Goal: Task Accomplishment & Management: Complete application form

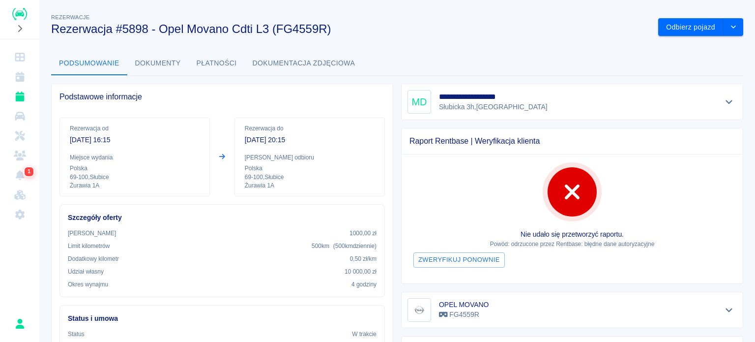
click at [658, 18] on button "Odbierz pojazd" at bounding box center [690, 27] width 65 height 18
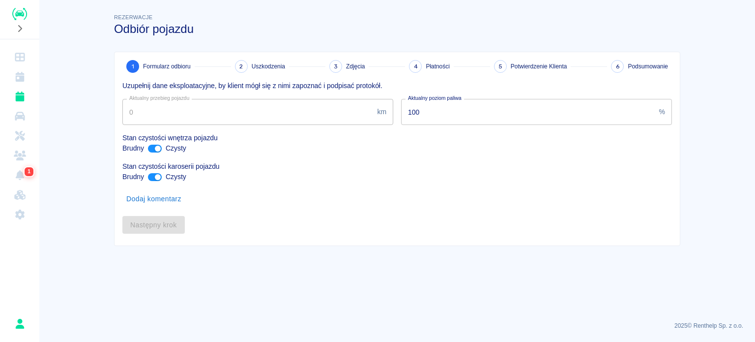
type input "55286"
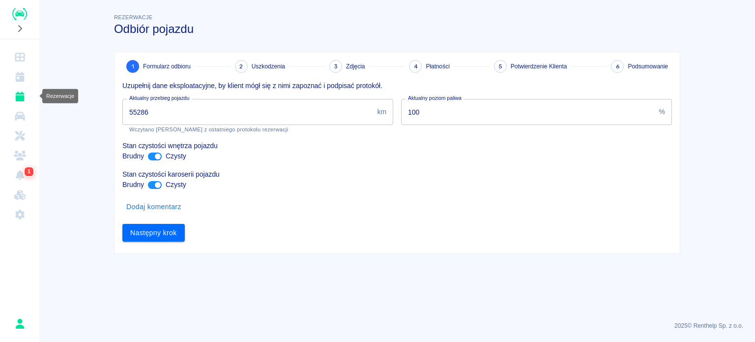
click at [16, 99] on icon "Rezerwacje" at bounding box center [19, 96] width 9 height 10
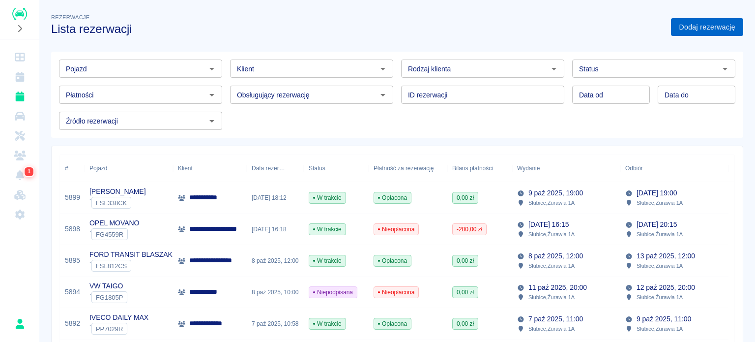
click at [702, 34] on link "Dodaj rezerwację" at bounding box center [707, 27] width 72 height 18
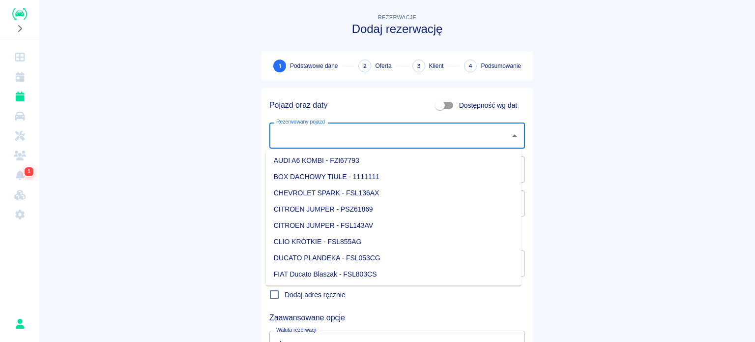
click at [400, 139] on input "Rezerwowany pojazd" at bounding box center [390, 135] width 232 height 17
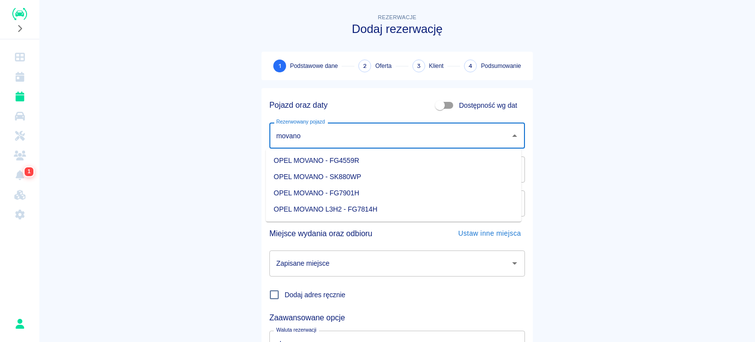
click at [393, 154] on li "OPEL MOVANO - FG4559R" at bounding box center [394, 160] width 256 height 16
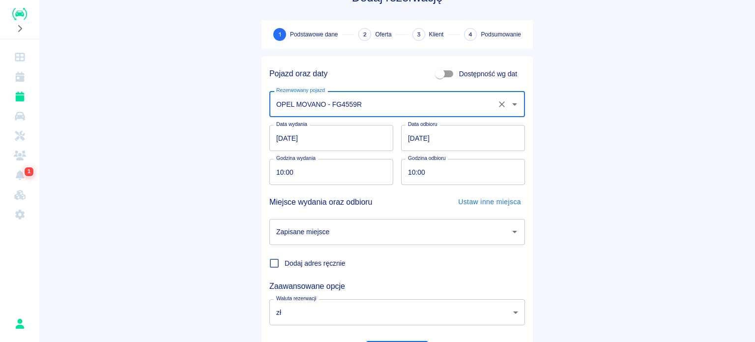
scroll to position [49, 0]
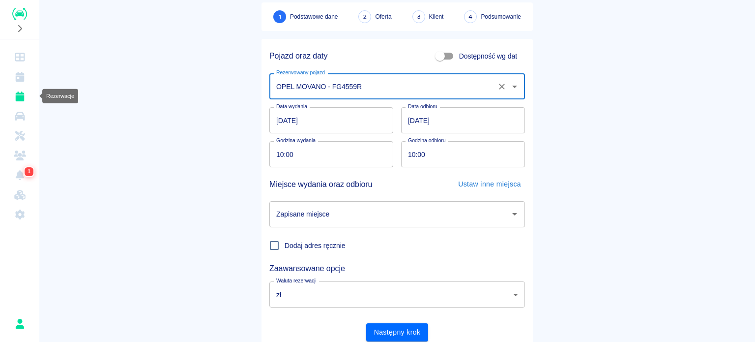
type input "OPEL MOVANO - FG4559R"
click at [26, 92] on icon "Rezerwacje" at bounding box center [20, 96] width 12 height 10
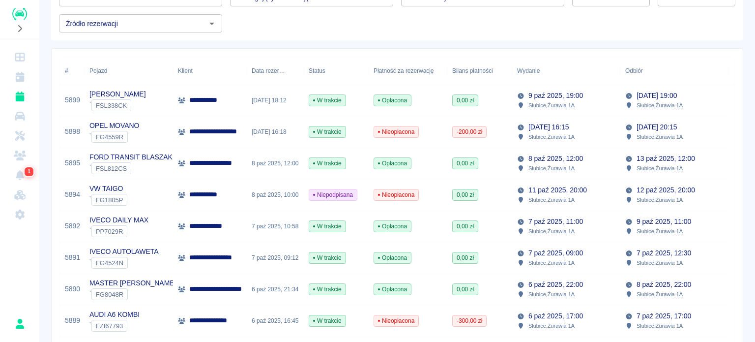
scroll to position [98, 0]
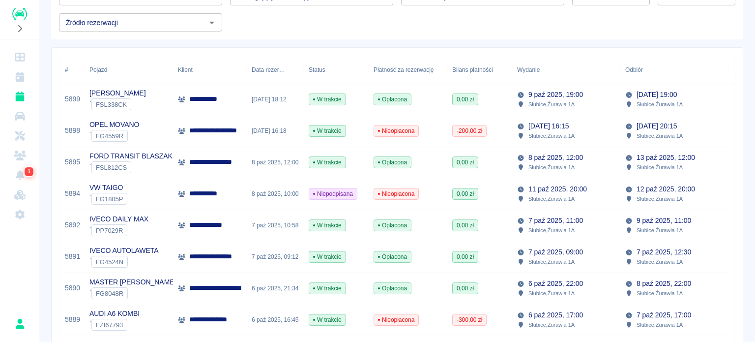
click at [585, 169] on div "[DATE] 12:00 Słubice , Żurawia 1A" at bounding box center [566, 162] width 108 height 31
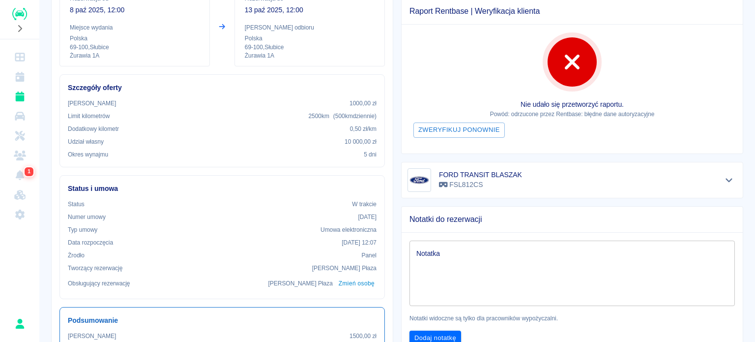
scroll to position [148, 0]
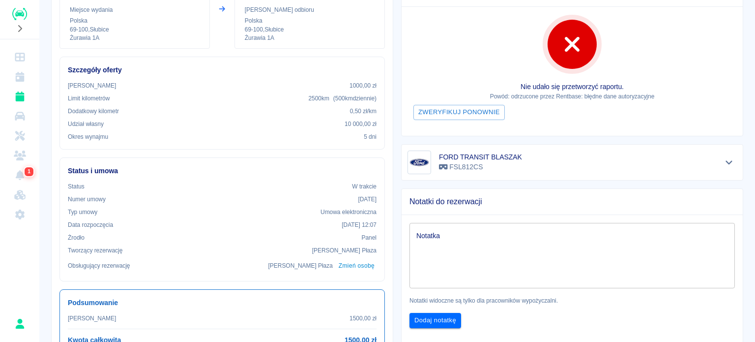
click at [386, 55] on div "Rezerwacja od [DATE] 12:00 Miejsce wydania Polska 69-100 , Słubice Żurawia 1A R…" at bounding box center [222, 163] width 341 height 403
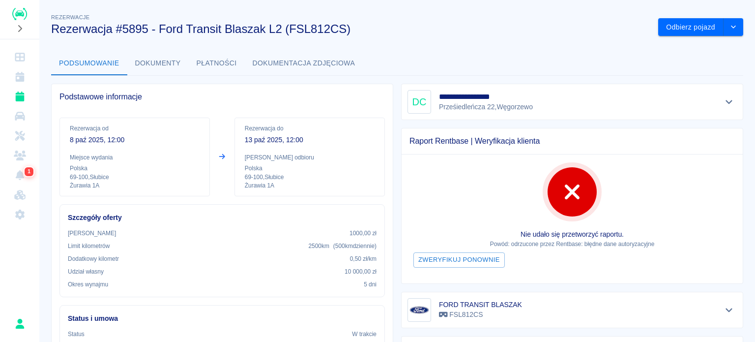
scroll to position [49, 0]
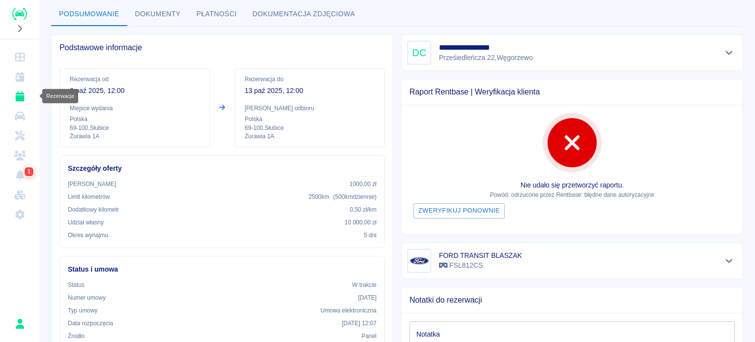
click at [23, 96] on icon "Rezerwacje" at bounding box center [19, 96] width 9 height 10
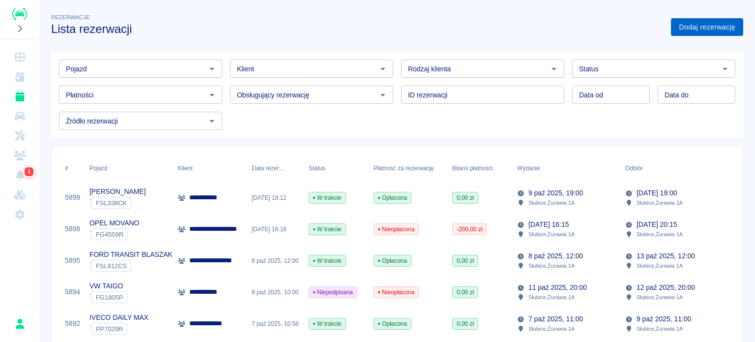
click at [698, 19] on link "Dodaj rezerwację" at bounding box center [707, 27] width 72 height 18
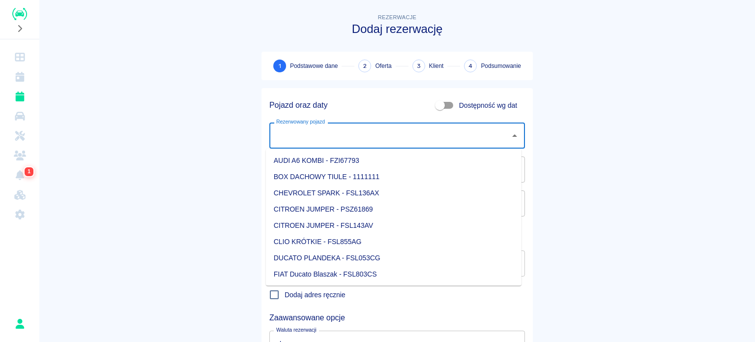
click at [304, 136] on input "Rezerwowany pojazd" at bounding box center [390, 135] width 232 height 17
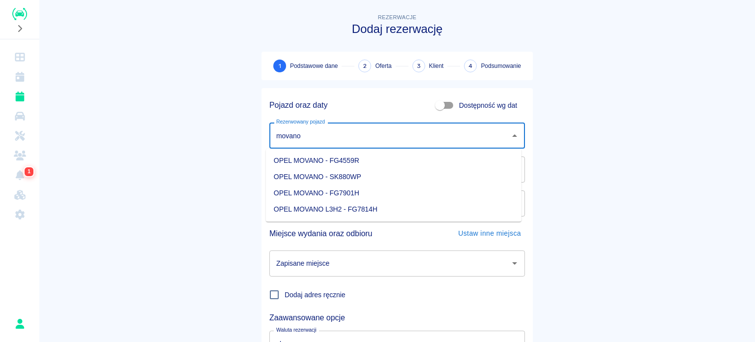
click at [317, 161] on li "OPEL MOVANO - FG4559R" at bounding box center [394, 160] width 256 height 16
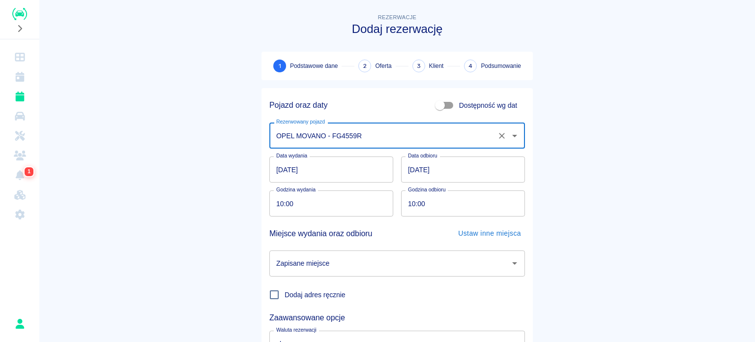
type input "OPEL MOVANO - FG4559R"
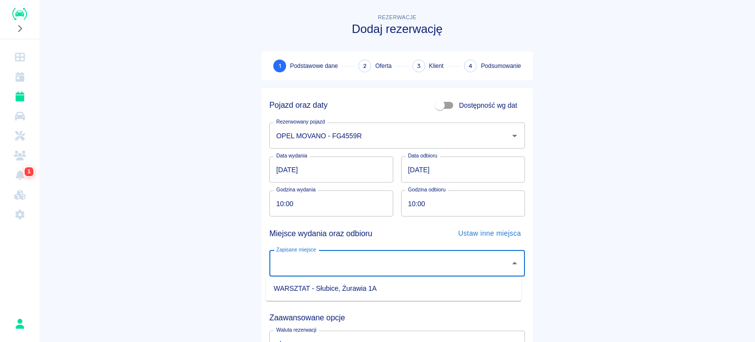
click at [324, 259] on input "Zapisane miejsce" at bounding box center [390, 263] width 232 height 17
click at [338, 289] on li "WARSZTAT - Słubice, Żurawia 1A" at bounding box center [394, 288] width 256 height 16
type input "WARSZTAT - Słubice, Żurawia 1A"
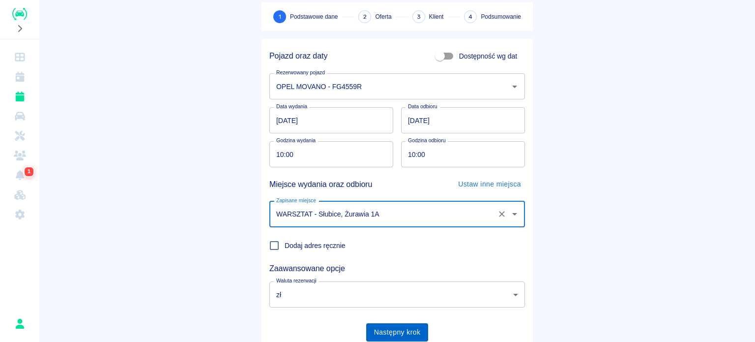
click at [397, 328] on button "Następny krok" at bounding box center [397, 332] width 62 height 18
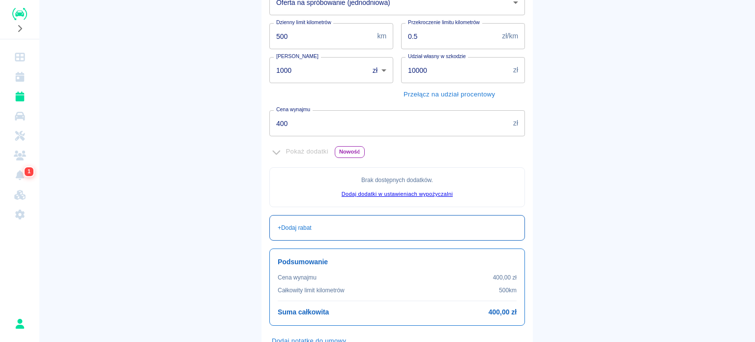
scroll to position [29, 0]
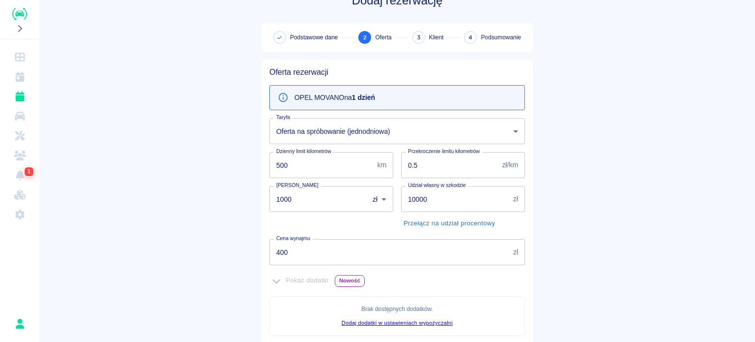
click at [295, 254] on input "400" at bounding box center [389, 252] width 240 height 26
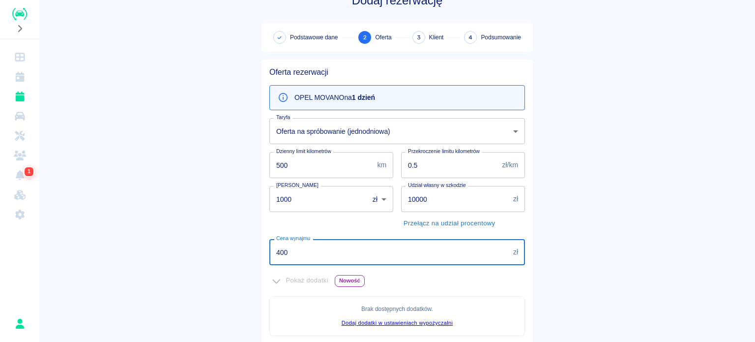
click at [215, 242] on main "Rezerwacje Dodaj rezerwację Podstawowe dane 2 Oferta 3 Klient 4 Podsumowanie Of…" at bounding box center [397, 247] width 716 height 528
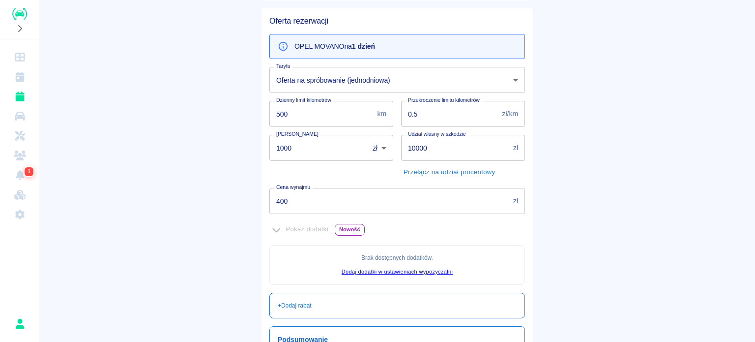
scroll to position [0, 0]
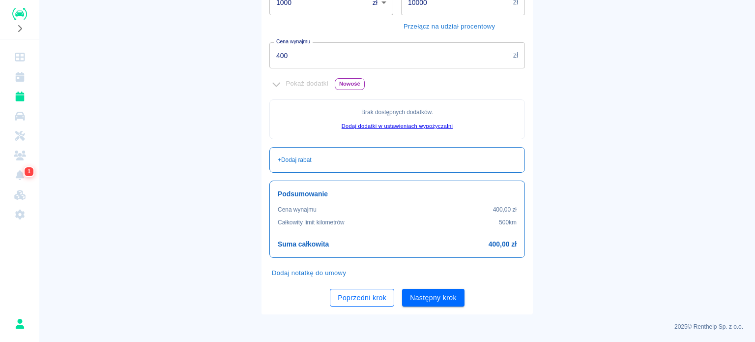
click at [342, 289] on button "Poprzedni krok" at bounding box center [362, 298] width 64 height 18
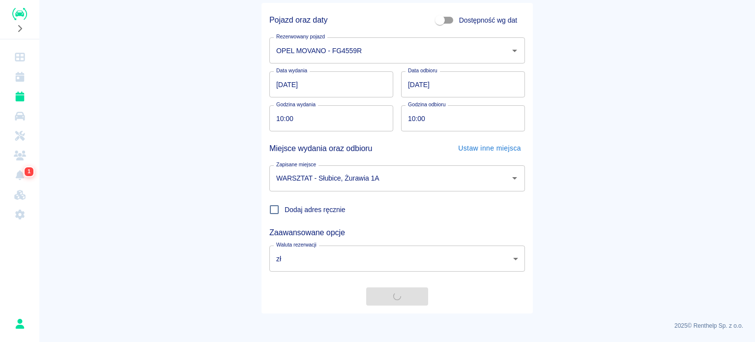
scroll to position [85, 0]
click at [30, 91] on link "Rezerwacje" at bounding box center [19, 97] width 31 height 20
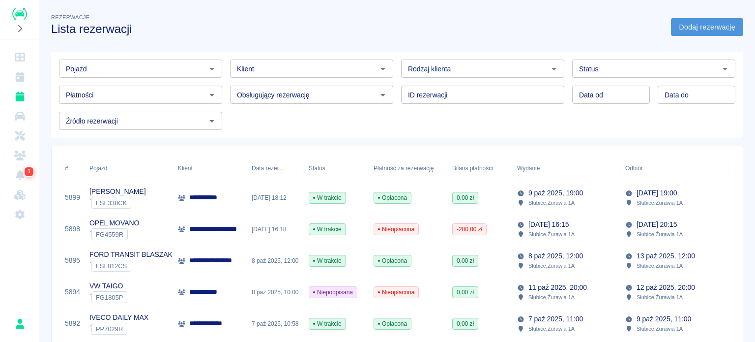
click at [697, 33] on link "Dodaj rezerwację" at bounding box center [707, 27] width 72 height 18
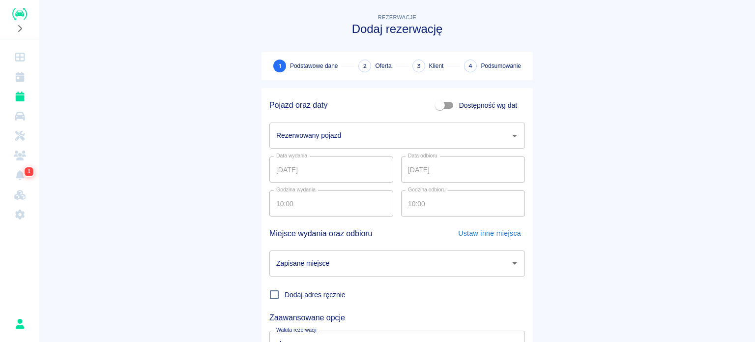
click at [357, 123] on div "Rezerwowany pojazd" at bounding box center [397, 135] width 256 height 26
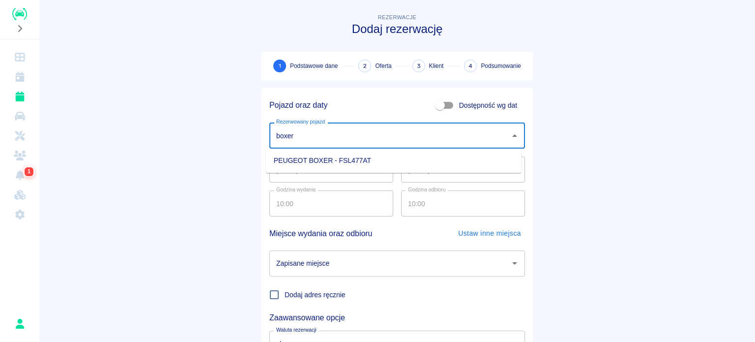
click at [353, 157] on li "PEUGEOT BOXER - FSL477AT" at bounding box center [394, 160] width 256 height 16
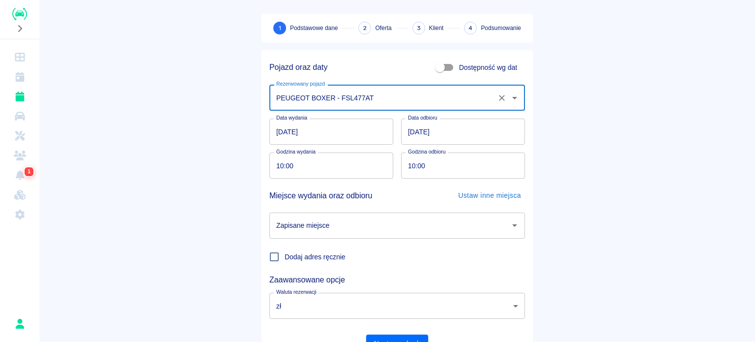
scroll to position [85, 0]
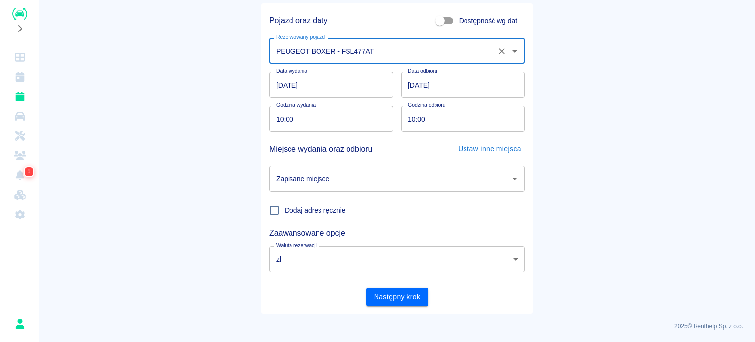
type input "PEUGEOT BOXER - FSL477AT"
click at [420, 158] on div "Zapisane miejsce Zapisane miejsce" at bounding box center [394, 175] width 264 height 34
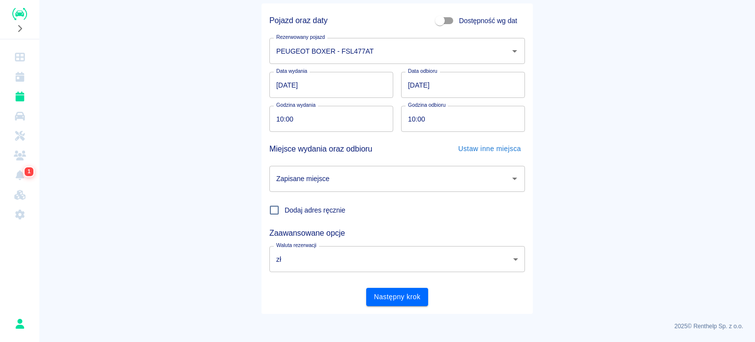
click at [402, 182] on input "Zapisane miejsce" at bounding box center [390, 178] width 232 height 17
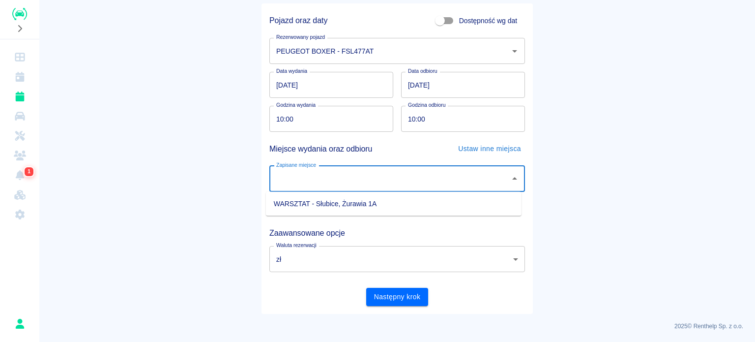
click at [398, 201] on li "WARSZTAT - Słubice, Żurawia 1A" at bounding box center [394, 204] width 256 height 16
type input "WARSZTAT - Słubice, Żurawia 1A"
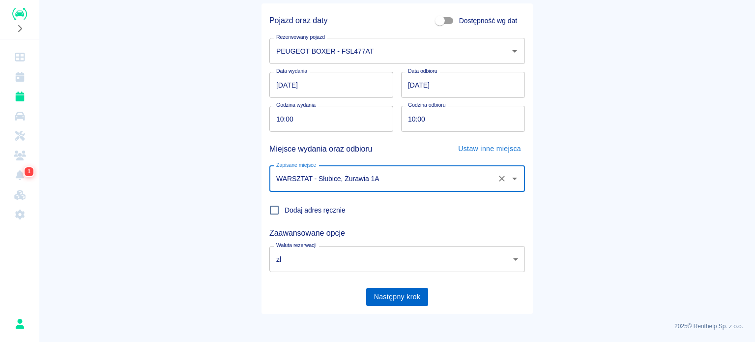
click at [392, 295] on button "Następny krok" at bounding box center [397, 297] width 62 height 18
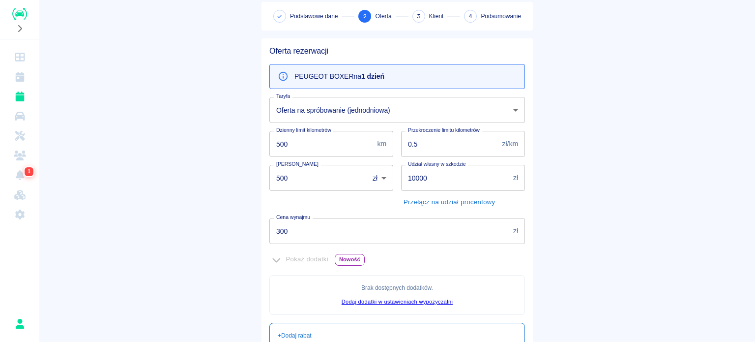
scroll to position [0, 0]
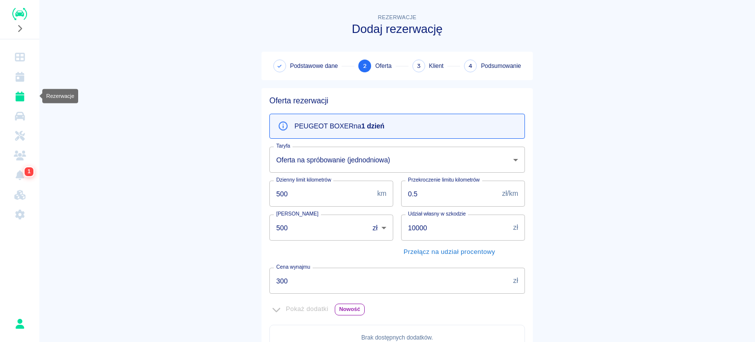
click at [20, 92] on icon "Rezerwacje" at bounding box center [20, 96] width 12 height 10
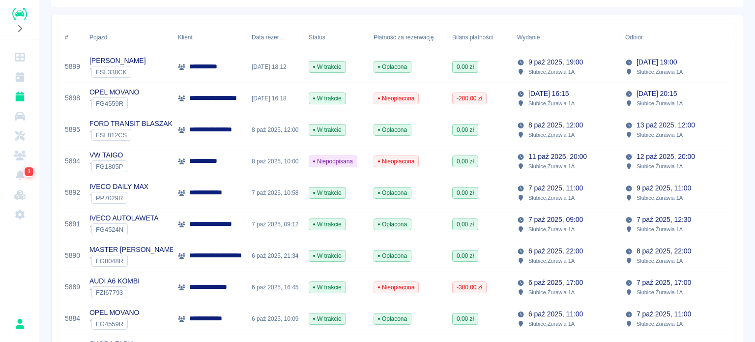
scroll to position [148, 0]
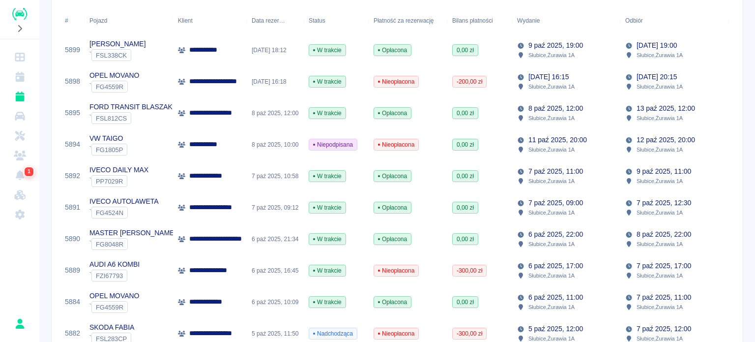
click at [166, 179] on div "IVECO DAILY MAX ` PP7029R" at bounding box center [129, 175] width 89 height 31
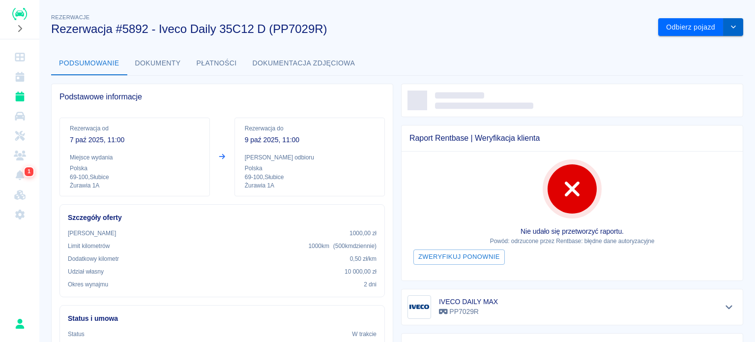
click at [731, 31] on button "drop-down" at bounding box center [734, 27] width 20 height 18
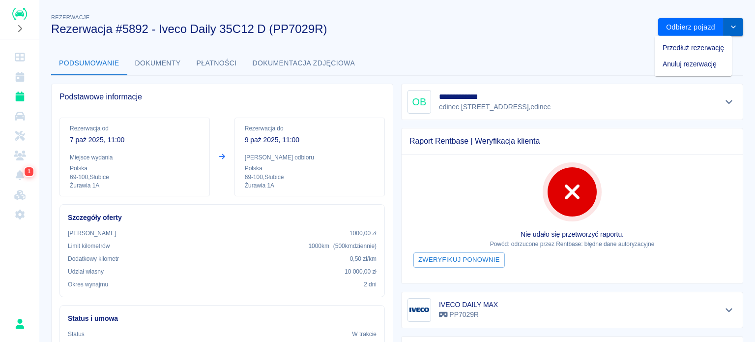
click at [734, 28] on button "drop-down" at bounding box center [734, 27] width 20 height 18
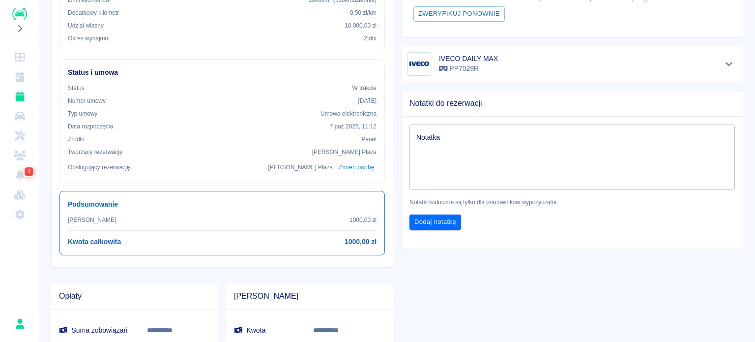
scroll to position [392, 0]
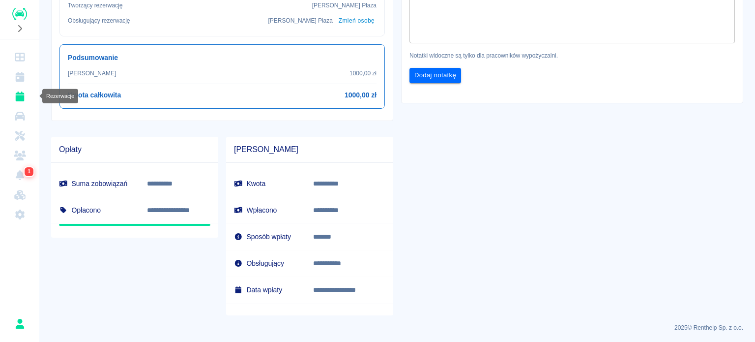
click at [14, 98] on icon "Rezerwacje" at bounding box center [20, 96] width 12 height 10
